Goal: Find specific page/section: Find specific page/section

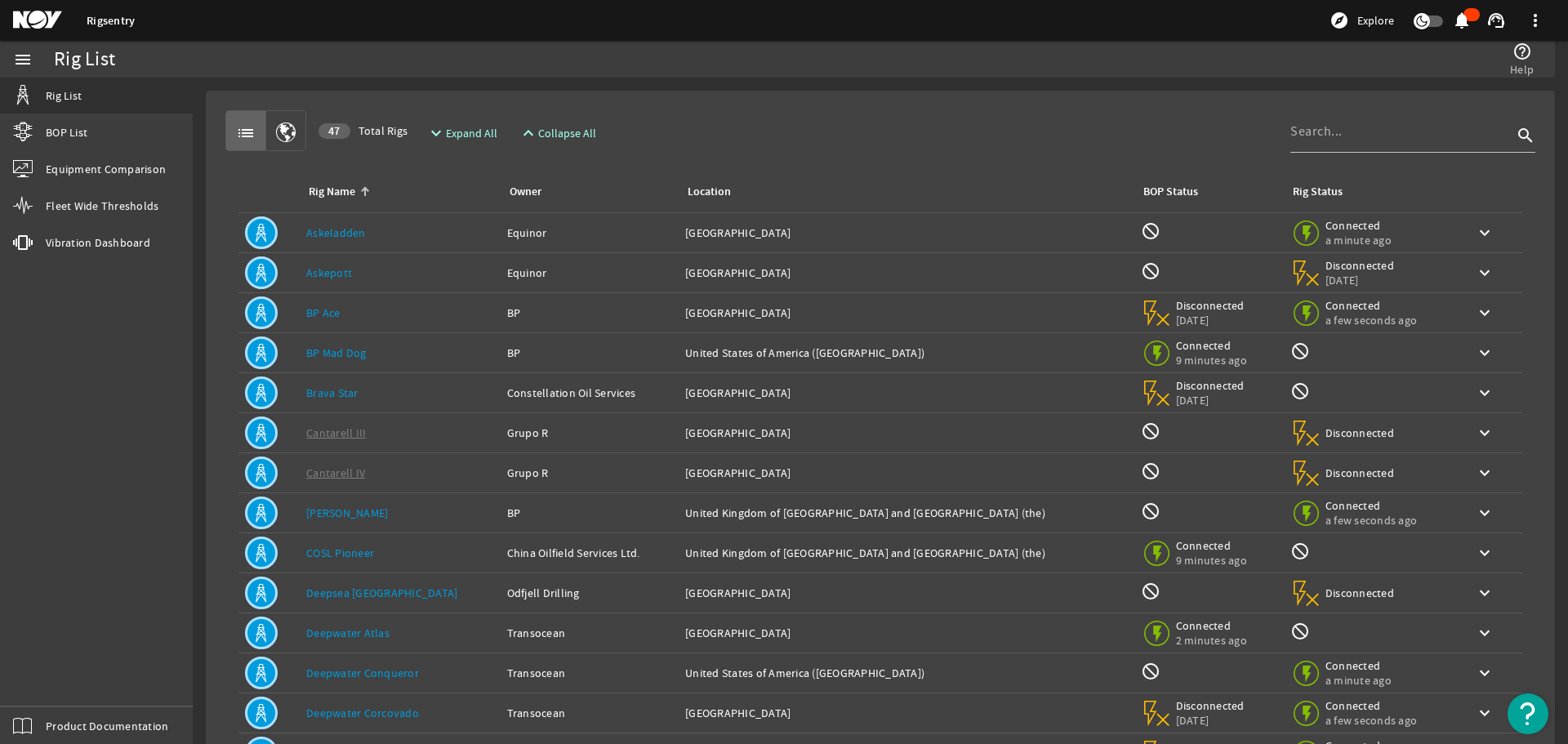
click at [348, 270] on link "Askepott" at bounding box center [329, 272] width 45 height 15
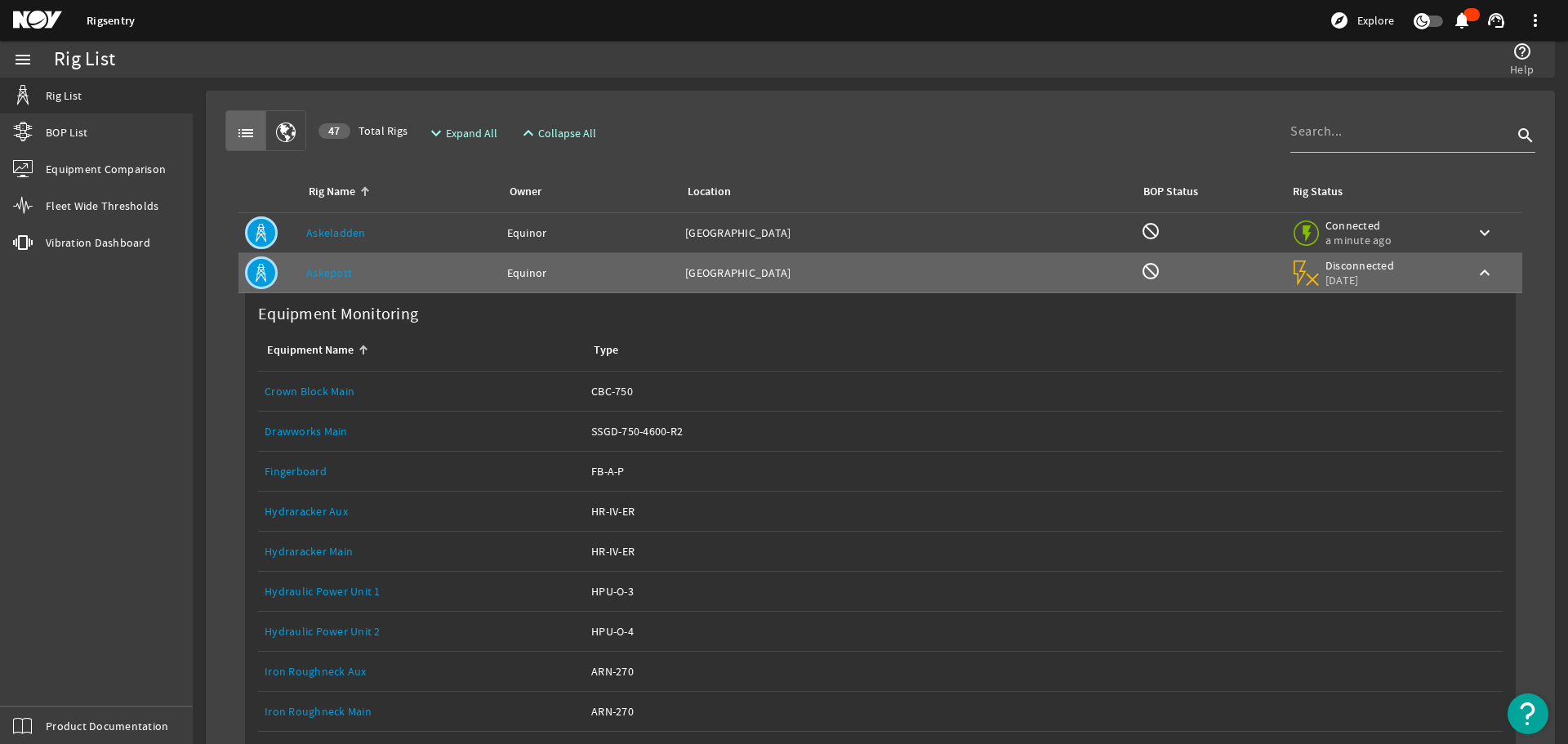
click at [38, 19] on mat-icon at bounding box center [50, 20] width 73 height 19
